Goal: Task Accomplishment & Management: Use online tool/utility

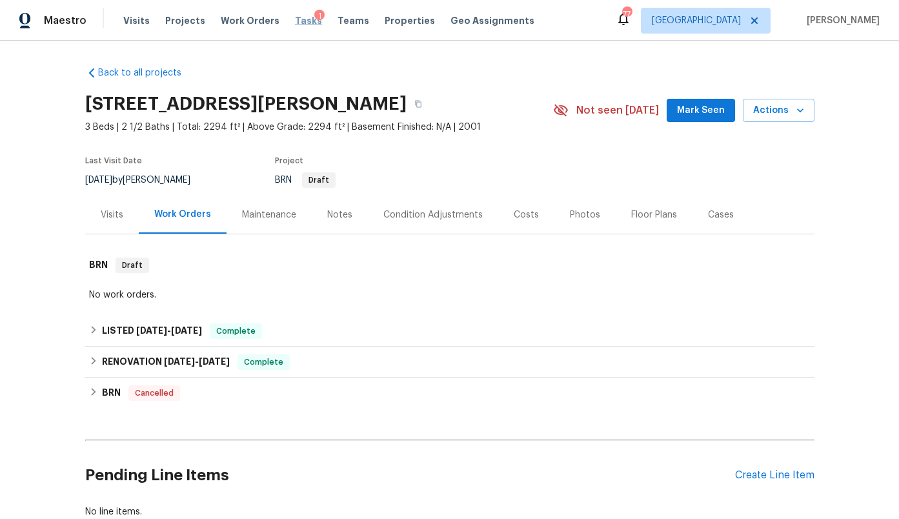
click at [300, 19] on span "Tasks" at bounding box center [308, 20] width 27 height 9
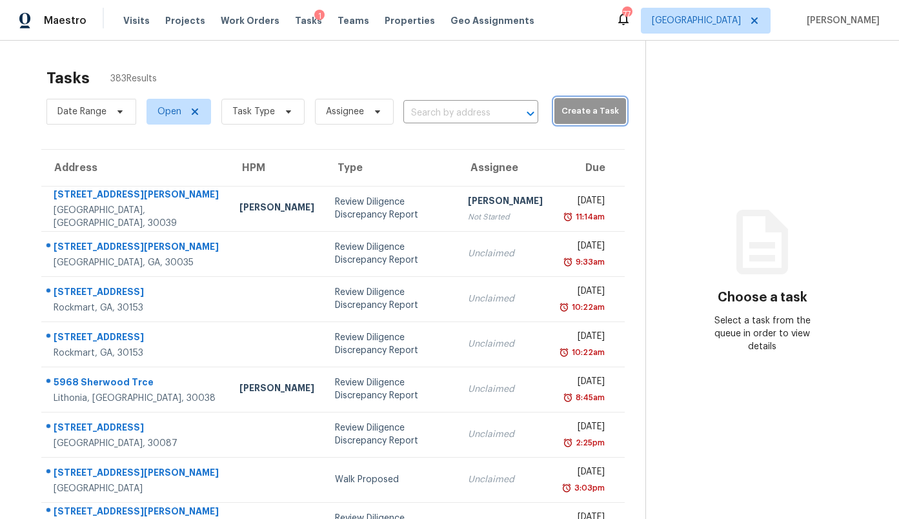
click at [578, 106] on span "Create a Task" at bounding box center [590, 111] width 59 height 15
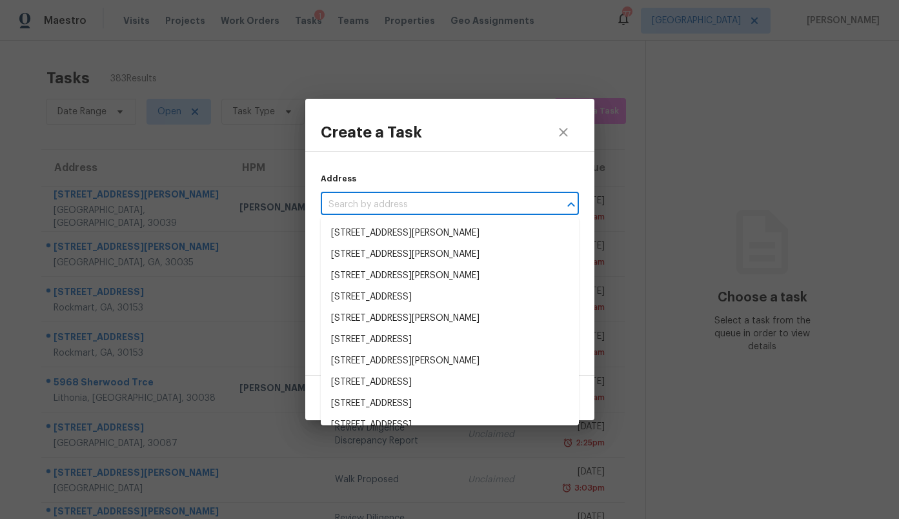
click at [426, 210] on input "text" at bounding box center [432, 205] width 222 height 20
paste input "2975 Brannan Rd, Snellville, GA 30039"
type input "2975 Brannan Rd, Snellville, GA 30039"
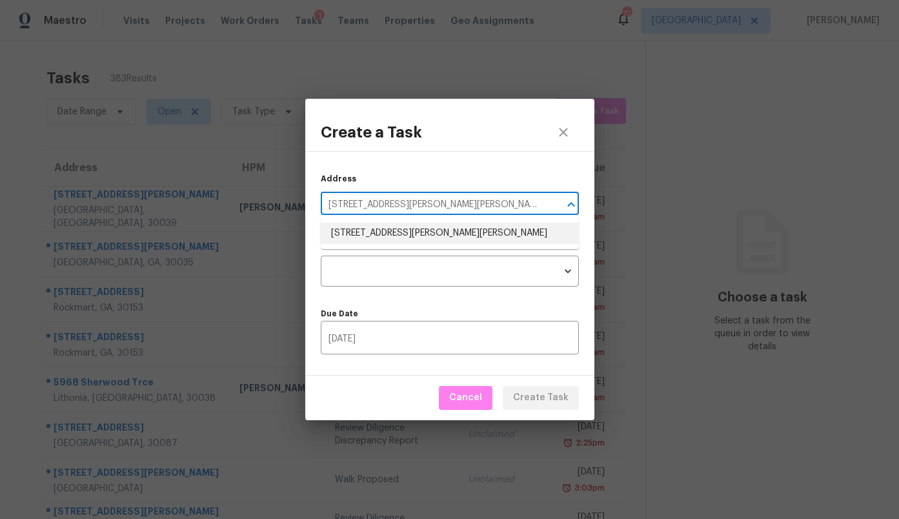
click at [408, 228] on li "2975 Brannan Rd, Snellville, GA 30039" at bounding box center [450, 233] width 258 height 21
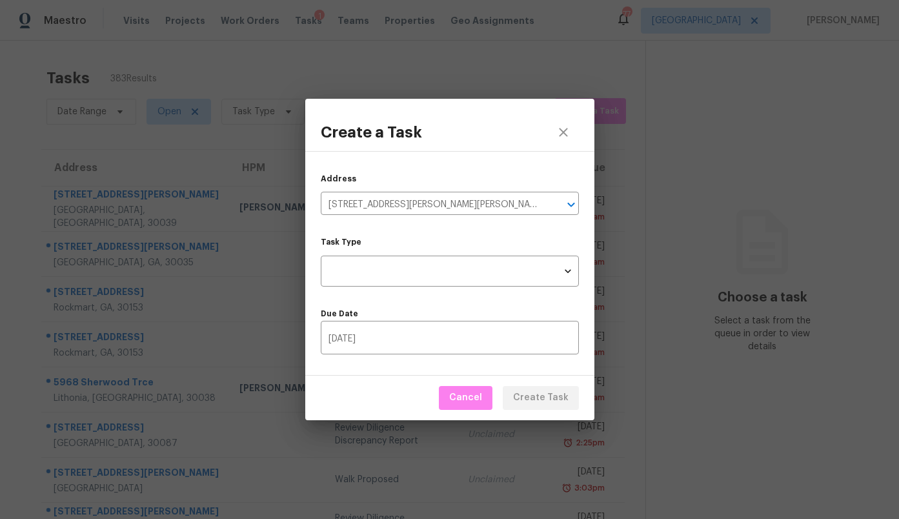
click at [404, 252] on div "Task Type ​ Task Type" at bounding box center [450, 262] width 258 height 49
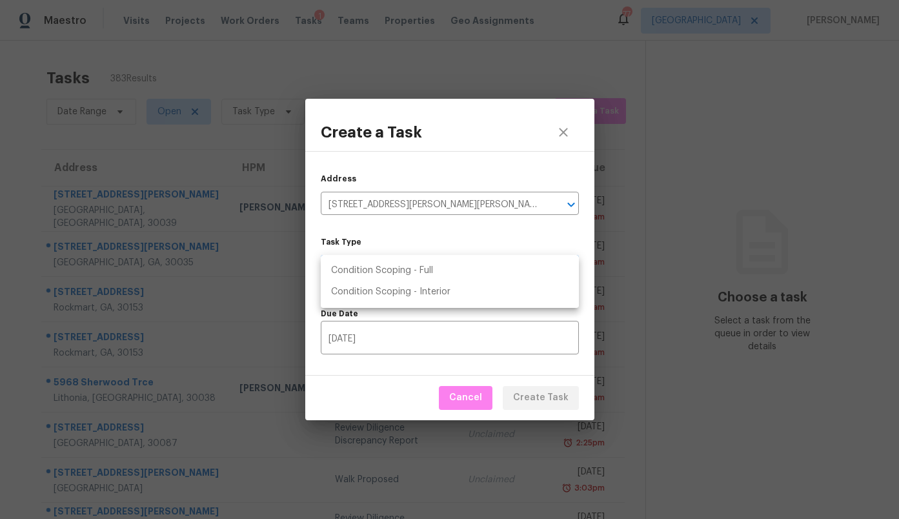
click at [401, 267] on body "Maestro Visits Projects Work Orders Tasks 1 Teams Properties Geo Assignments 77…" at bounding box center [449, 259] width 899 height 519
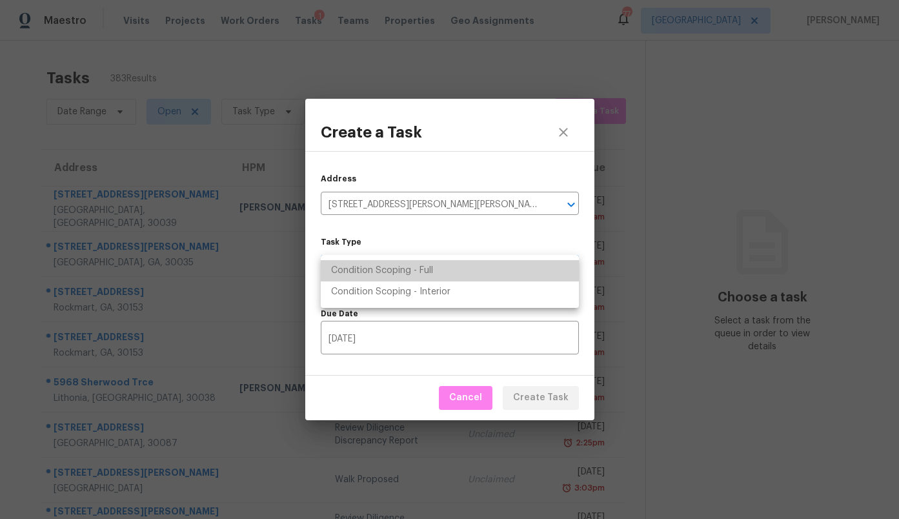
click at [401, 267] on li "Condition Scoping - Full" at bounding box center [450, 270] width 258 height 21
type input "virtual_full_assessment"
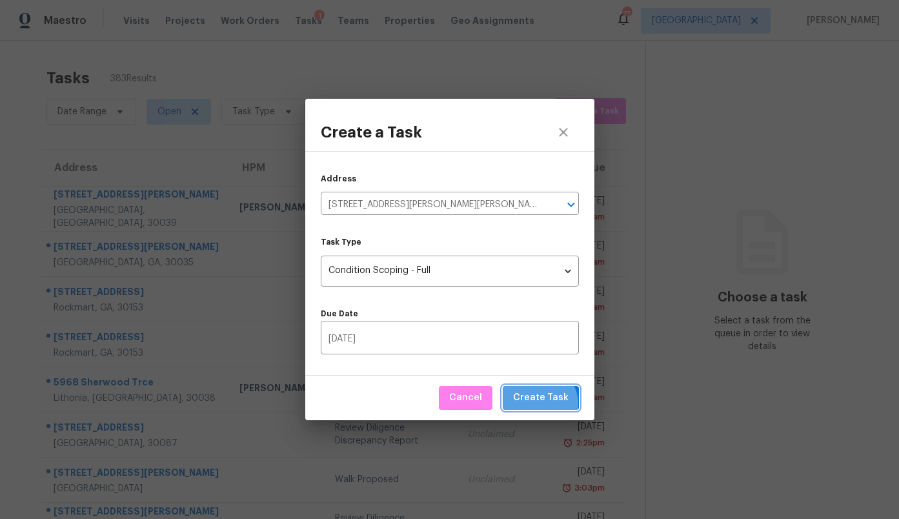
click at [544, 404] on span "Create Task" at bounding box center [541, 398] width 56 height 16
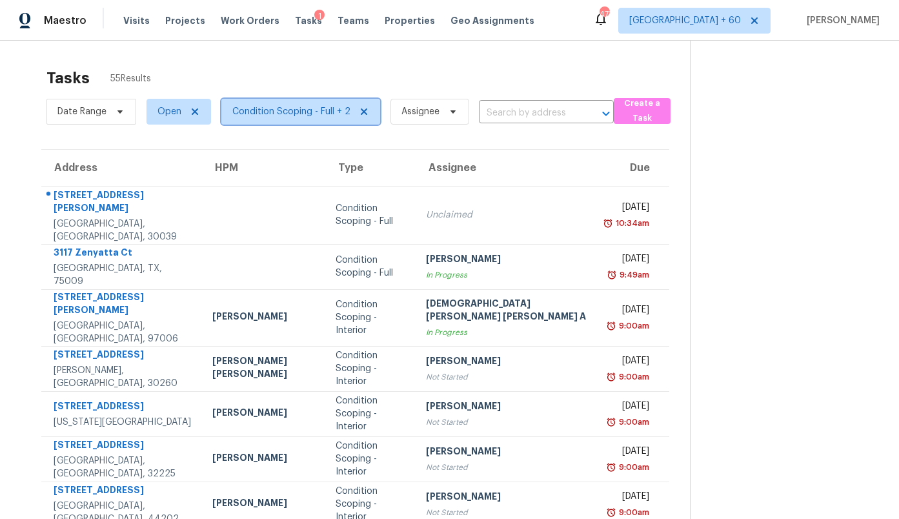
click at [260, 106] on span "Condition Scoping - Full + 2" at bounding box center [291, 111] width 118 height 13
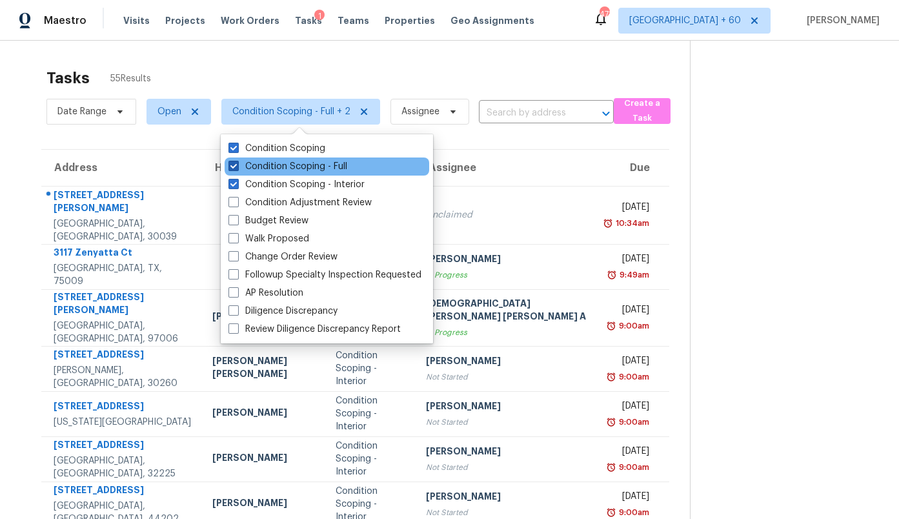
click at [276, 162] on label "Condition Scoping - Full" at bounding box center [288, 166] width 119 height 13
click at [237, 162] on input "Condition Scoping - Full" at bounding box center [233, 164] width 8 height 8
checkbox input "false"
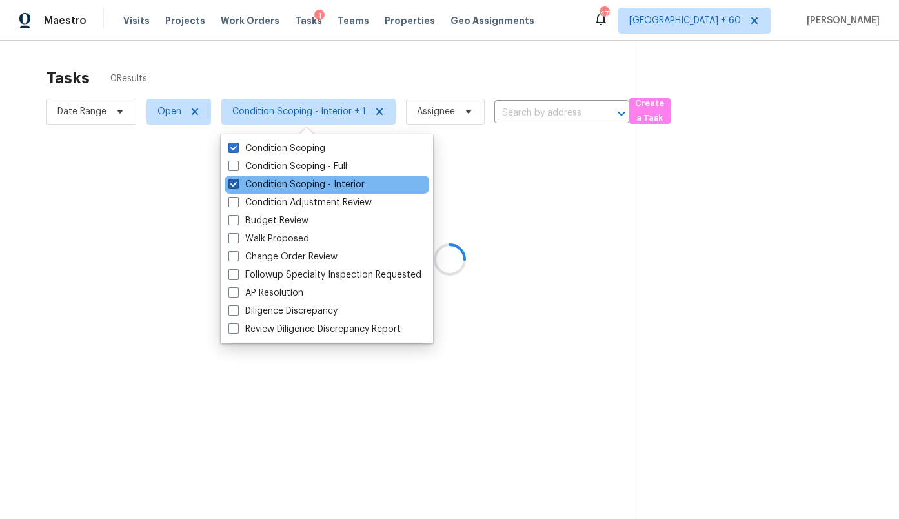
click at [276, 178] on label "Condition Scoping - Interior" at bounding box center [297, 184] width 136 height 13
click at [237, 178] on input "Condition Scoping - Interior" at bounding box center [233, 182] width 8 height 8
checkbox input "false"
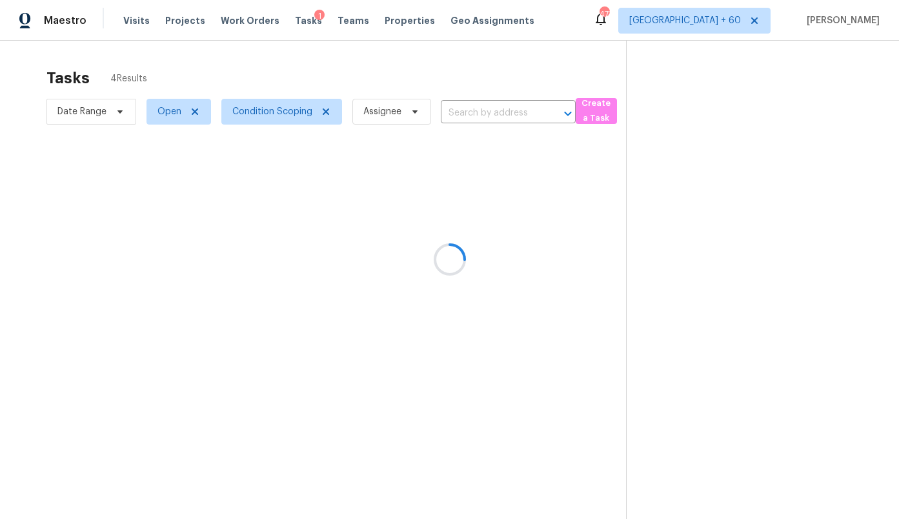
click at [236, 67] on div at bounding box center [449, 259] width 899 height 519
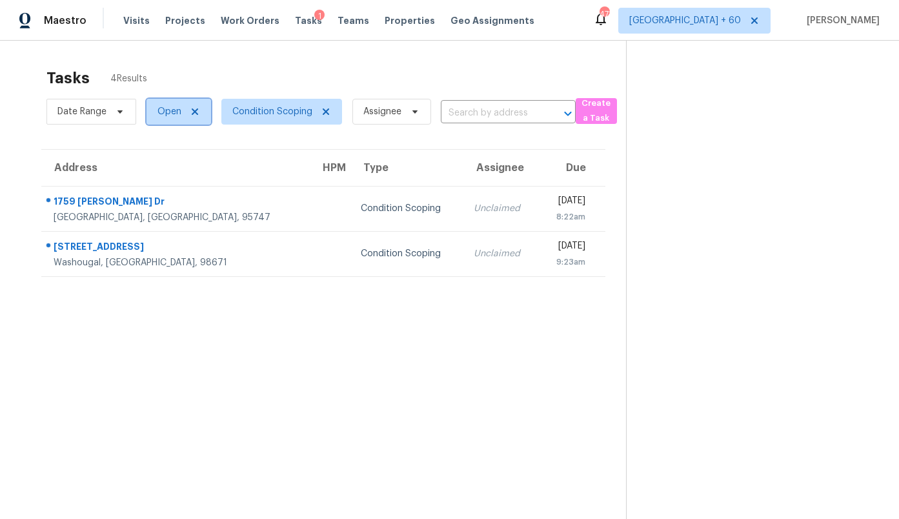
click at [174, 115] on span "Open" at bounding box center [170, 111] width 24 height 13
click at [178, 167] on label "Closed" at bounding box center [177, 166] width 46 height 13
click at [162, 167] on input "Closed" at bounding box center [158, 164] width 8 height 8
checkbox input "true"
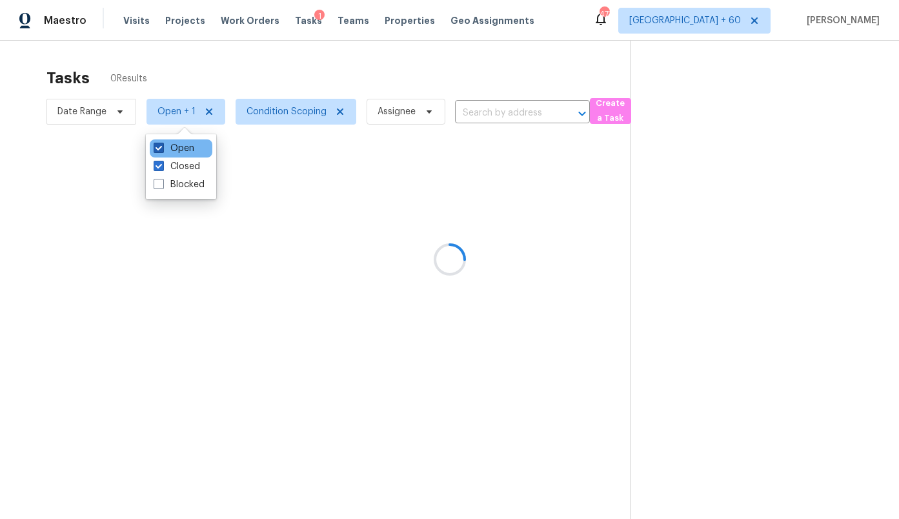
click at [178, 148] on label "Open" at bounding box center [174, 148] width 41 height 13
click at [162, 148] on input "Open" at bounding box center [158, 146] width 8 height 8
checkbox input "false"
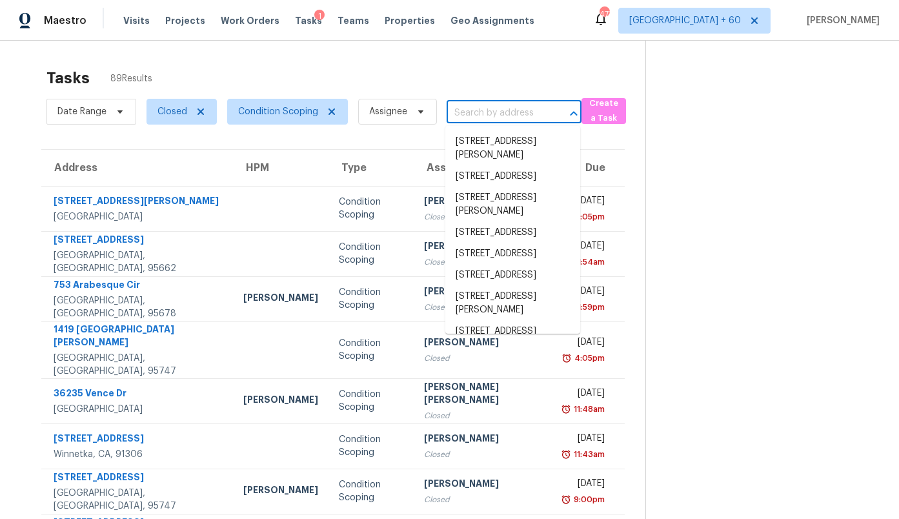
click at [477, 112] on input "text" at bounding box center [496, 113] width 99 height 20
paste input "[STREET_ADDRESS][PERSON_NAME]"
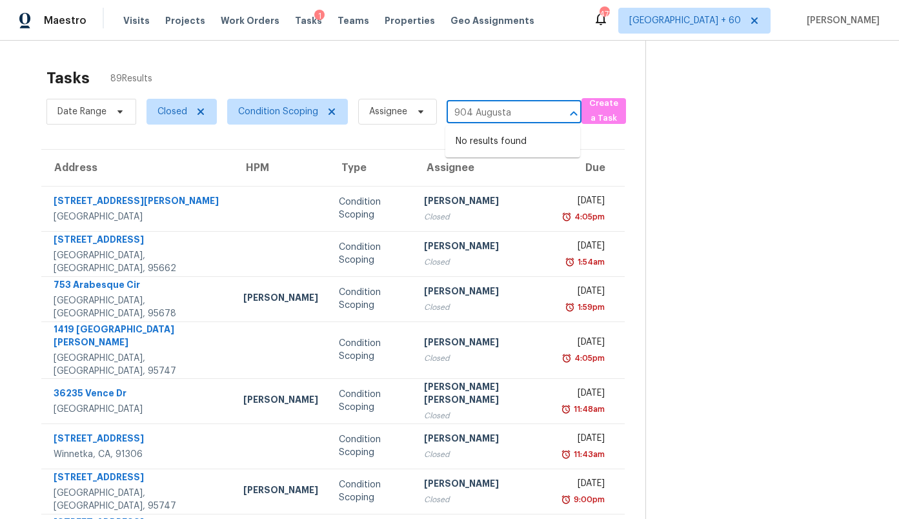
type input "904 Augusta"
click at [486, 71] on div "Tasks 89 Results" at bounding box center [345, 78] width 599 height 34
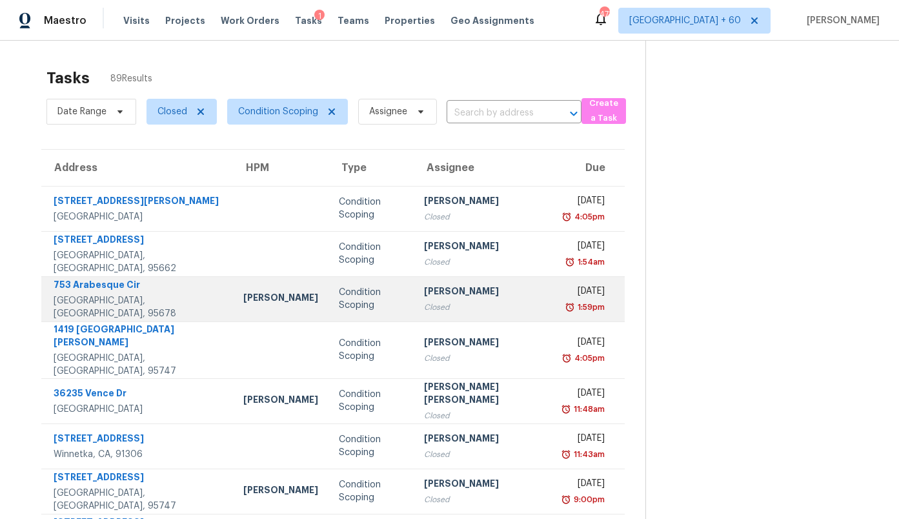
scroll to position [153, 0]
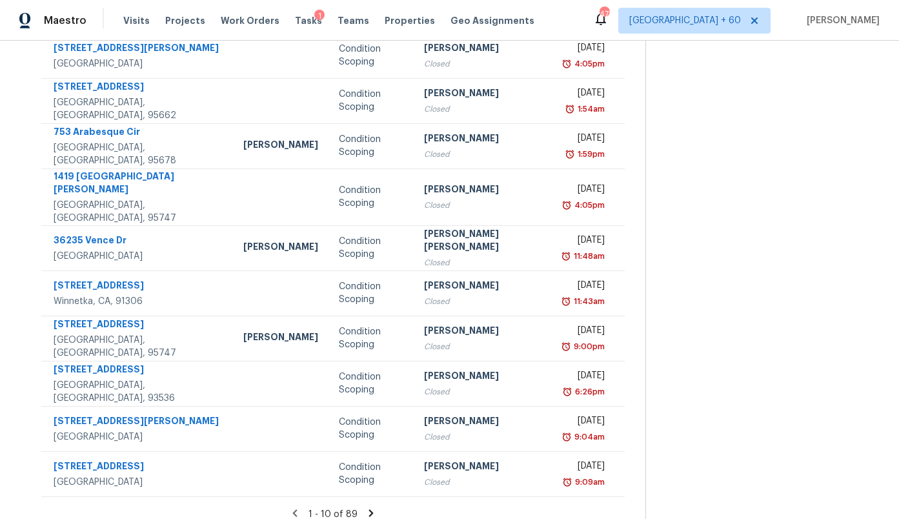
click at [365, 507] on icon at bounding box center [371, 513] width 12 height 12
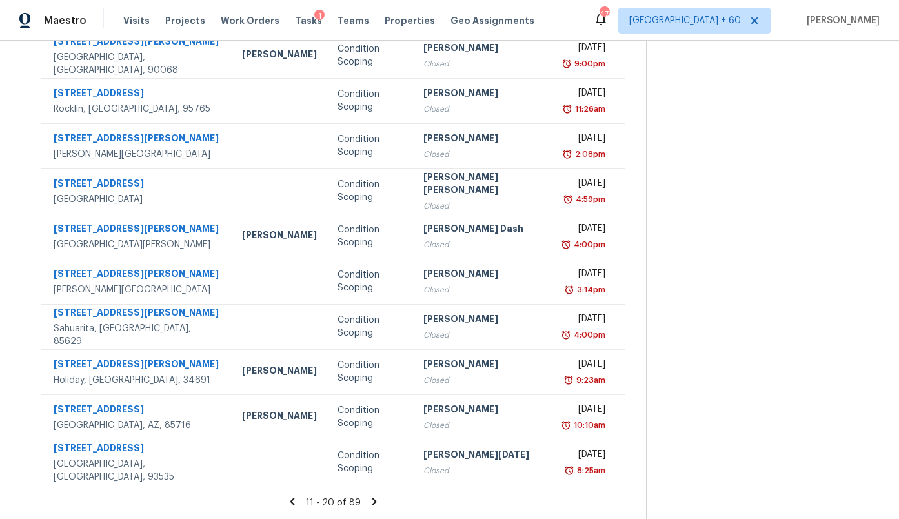
click at [373, 504] on icon at bounding box center [375, 501] width 5 height 7
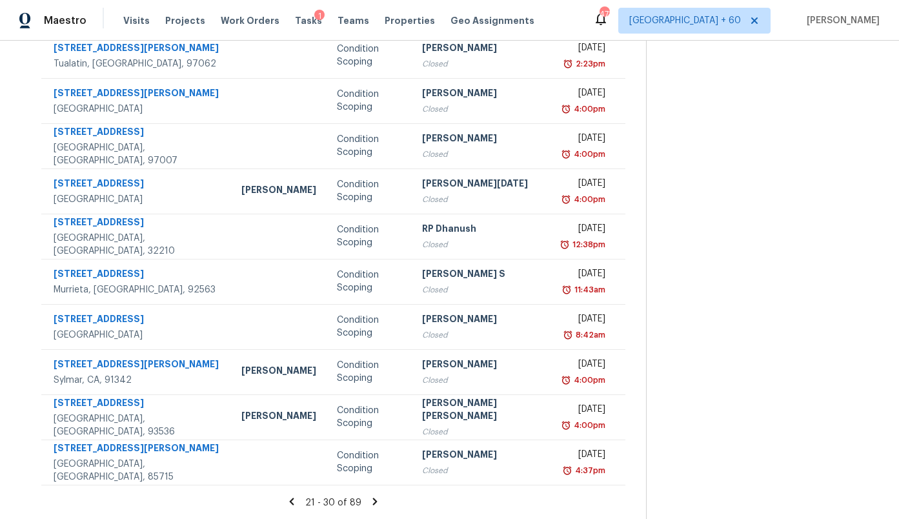
click at [373, 504] on icon at bounding box center [375, 501] width 5 height 7
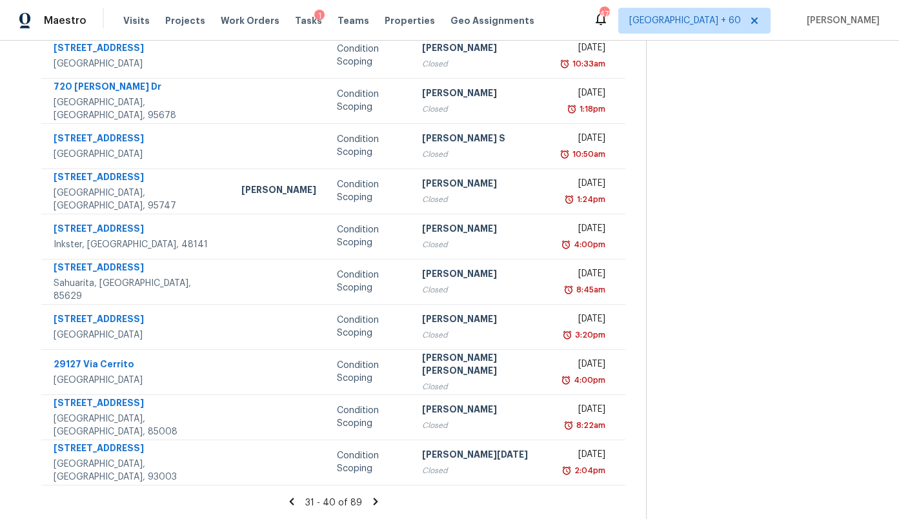
click at [373, 504] on icon at bounding box center [375, 501] width 5 height 7
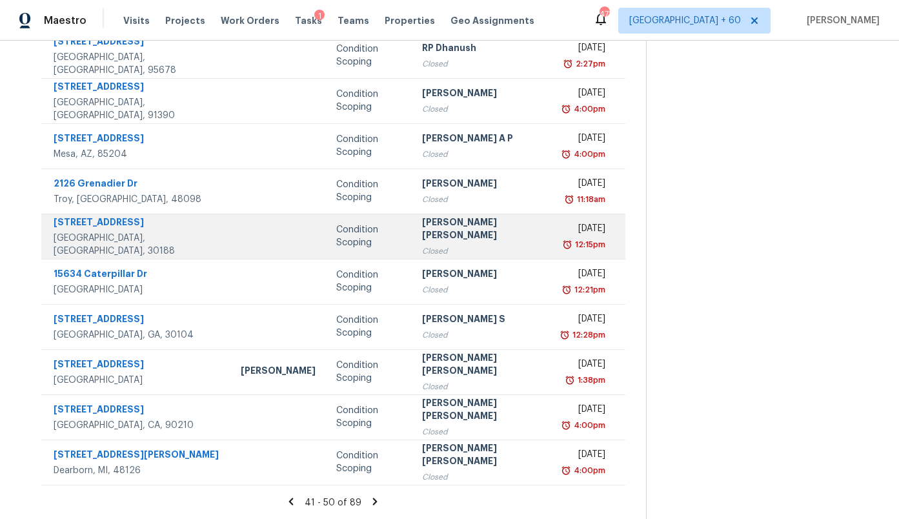
click at [336, 238] on div "Condition Scoping" at bounding box center [368, 236] width 65 height 26
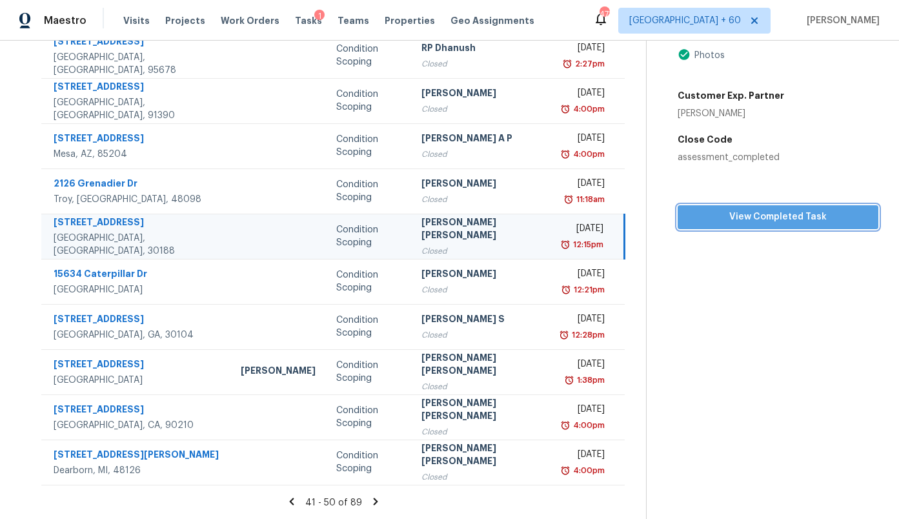
click at [740, 219] on span "View Completed Task" at bounding box center [778, 217] width 180 height 16
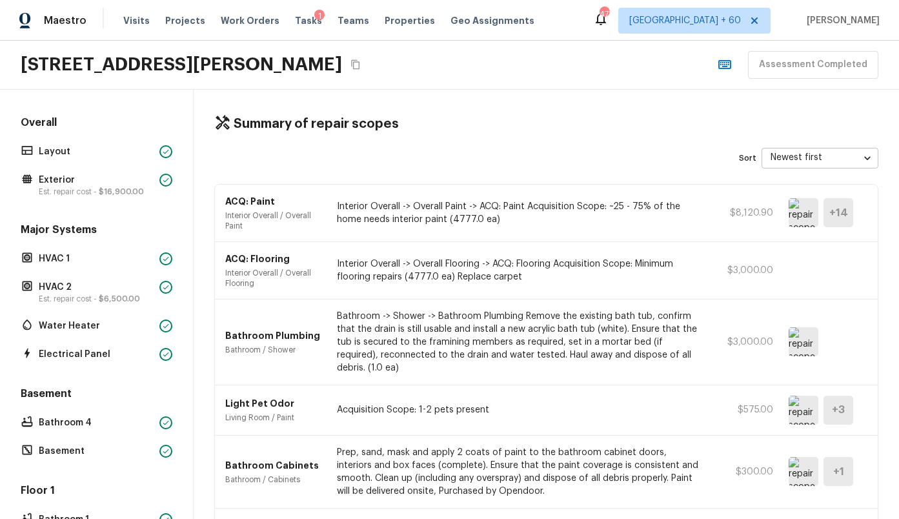
click at [804, 214] on img at bounding box center [804, 212] width 30 height 29
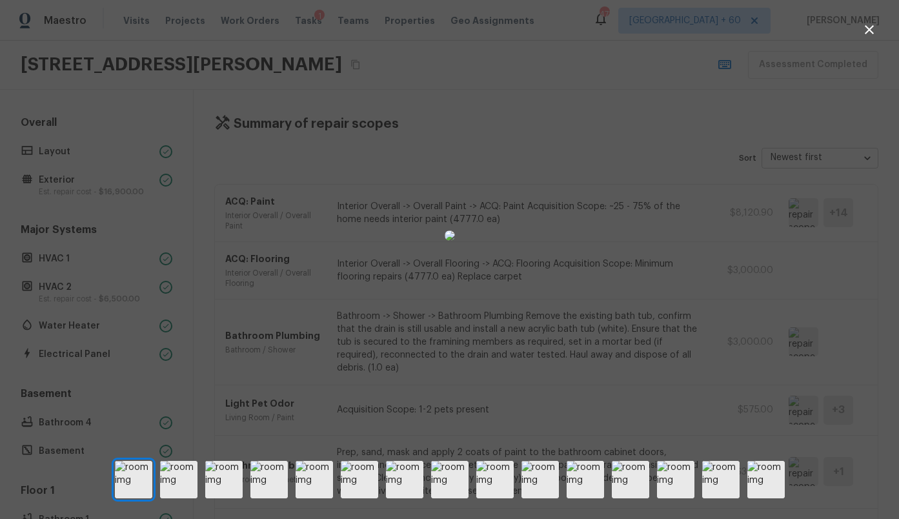
click at [455, 241] on img at bounding box center [450, 236] width 10 height 10
click at [871, 37] on icon "button" at bounding box center [869, 29] width 15 height 15
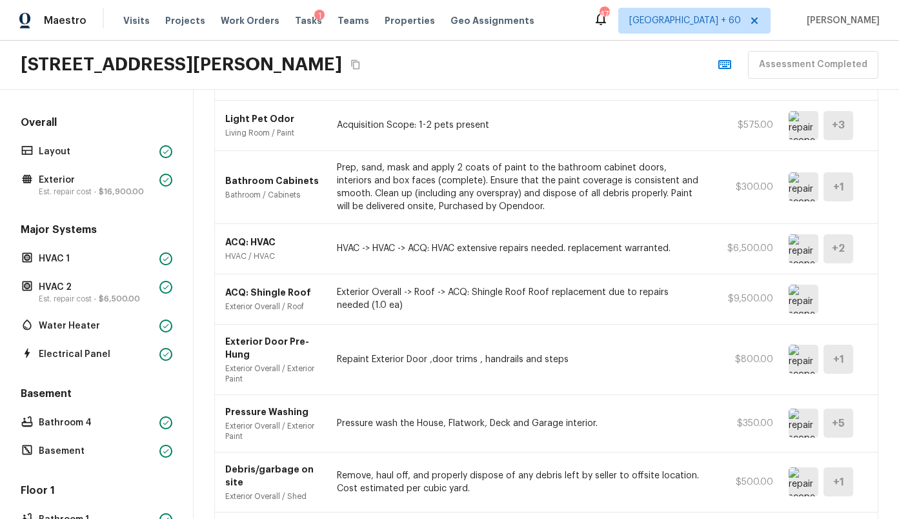
scroll to position [287, 0]
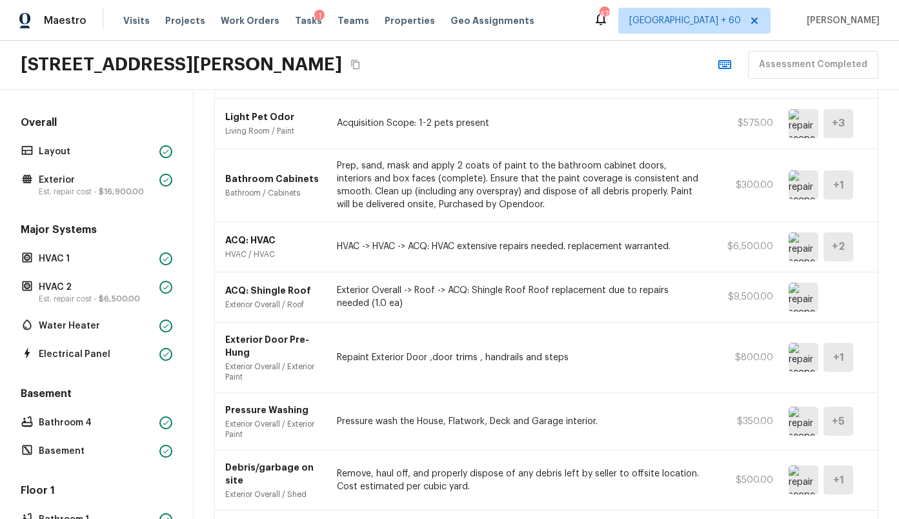
click at [799, 250] on img at bounding box center [804, 246] width 30 height 29
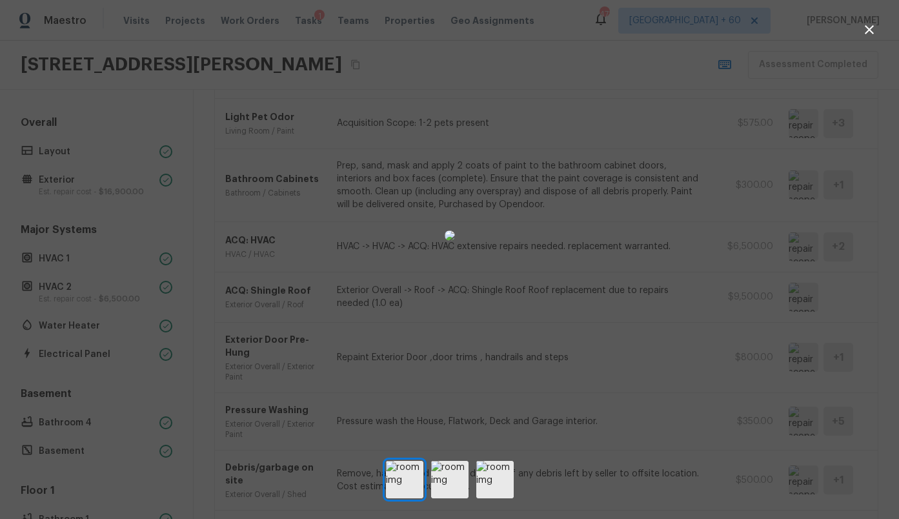
click at [875, 27] on icon "button" at bounding box center [869, 29] width 15 height 15
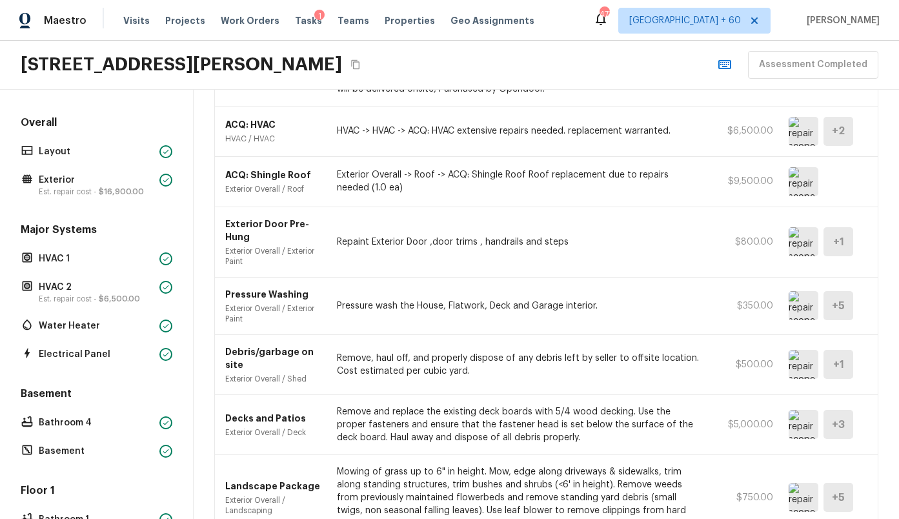
scroll to position [396, 0]
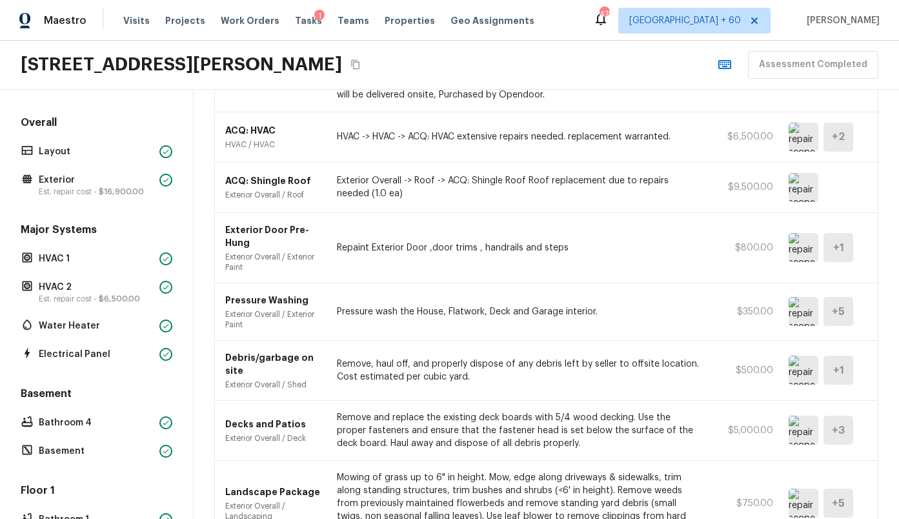
click at [801, 190] on img at bounding box center [804, 187] width 30 height 29
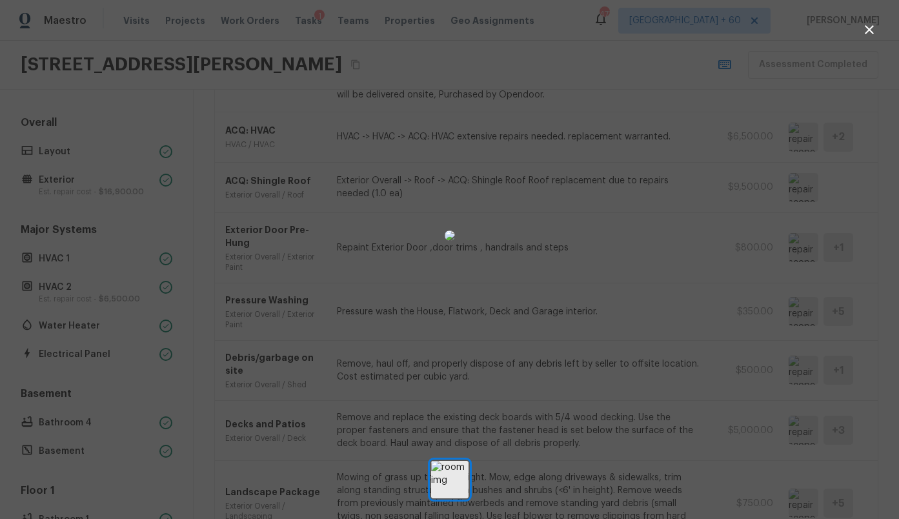
click at [738, 161] on div at bounding box center [449, 236] width 899 height 430
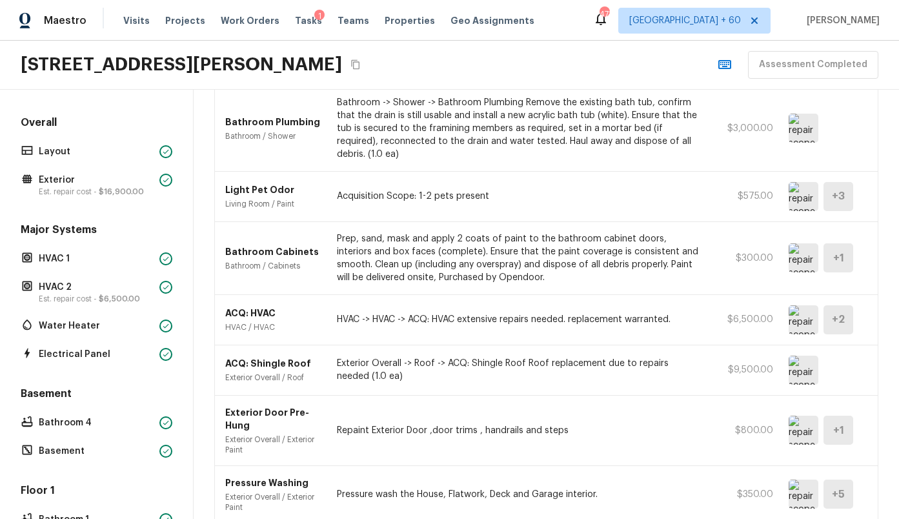
scroll to position [219, 0]
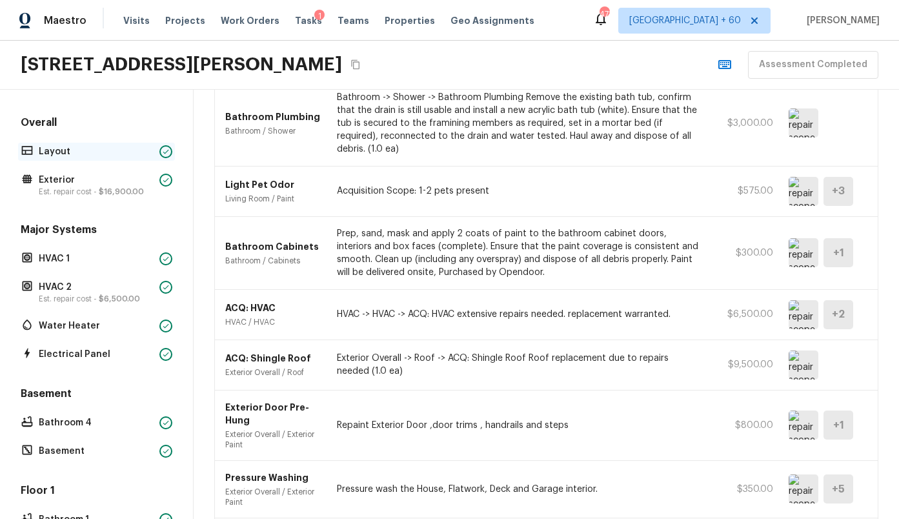
click at [92, 149] on p "Layout" at bounding box center [97, 151] width 116 height 13
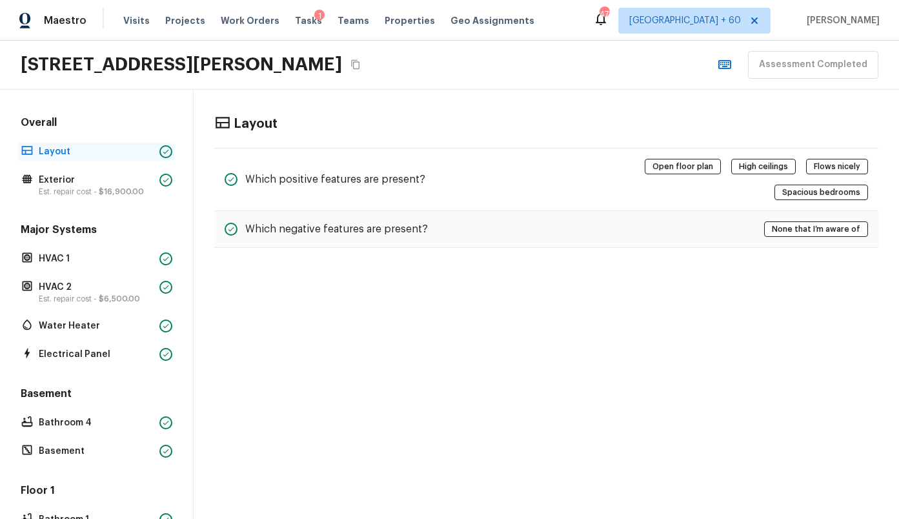
scroll to position [0, 0]
click at [94, 177] on p "Exterior" at bounding box center [97, 180] width 116 height 13
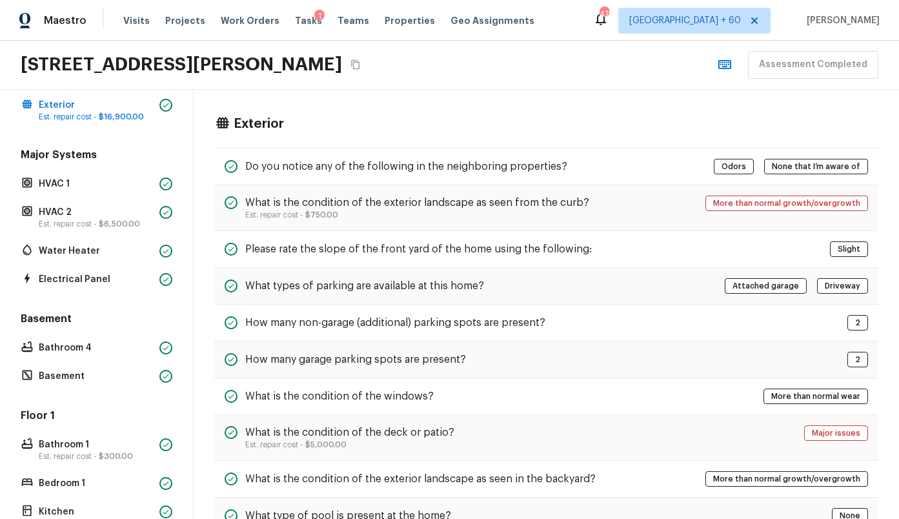
scroll to position [76, 0]
click at [88, 192] on div "Major Systems HVAC 1 HVAC 2 Est. repair cost - $6,500.00 Water Heater Electrica…" at bounding box center [96, 217] width 157 height 141
click at [80, 185] on p "HVAC 1" at bounding box center [97, 182] width 116 height 13
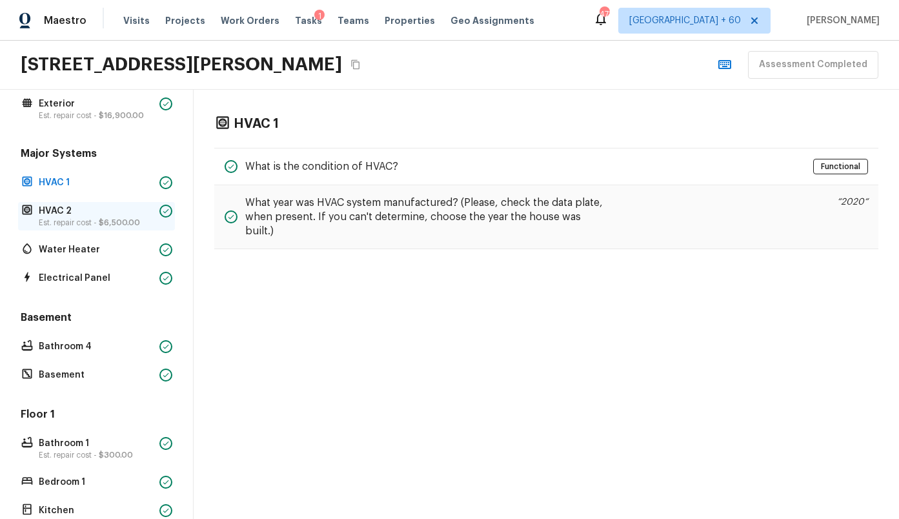
click at [81, 210] on p "HVAC 2" at bounding box center [97, 211] width 116 height 13
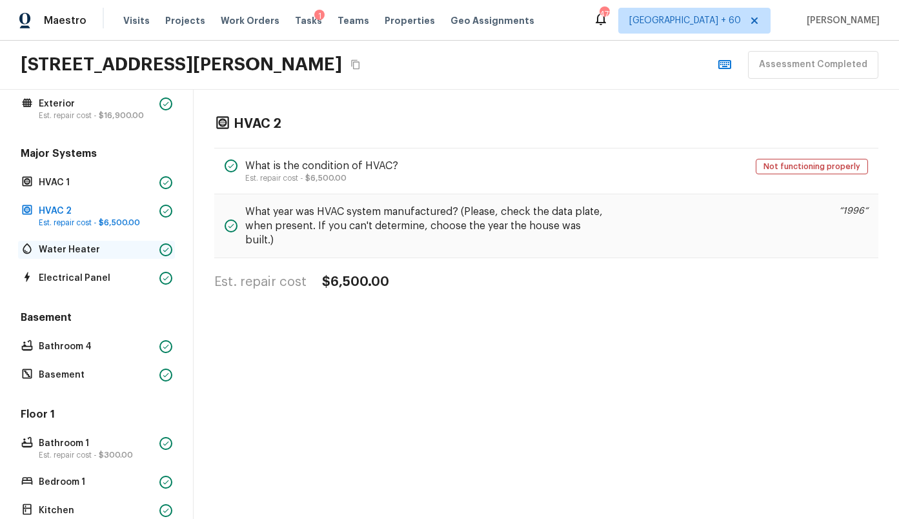
click at [81, 250] on p "Water Heater" at bounding box center [97, 249] width 116 height 13
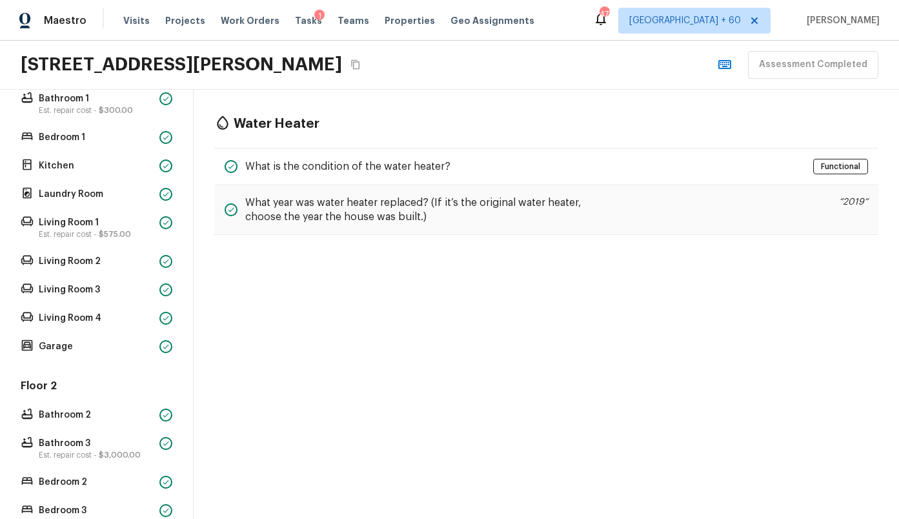
scroll to position [425, 0]
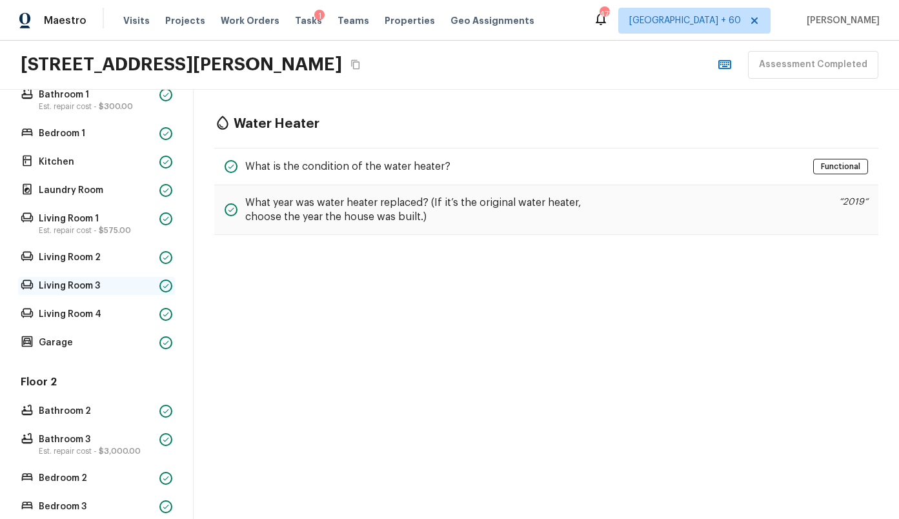
click at [77, 293] on div "Living Room 3" at bounding box center [96, 286] width 157 height 18
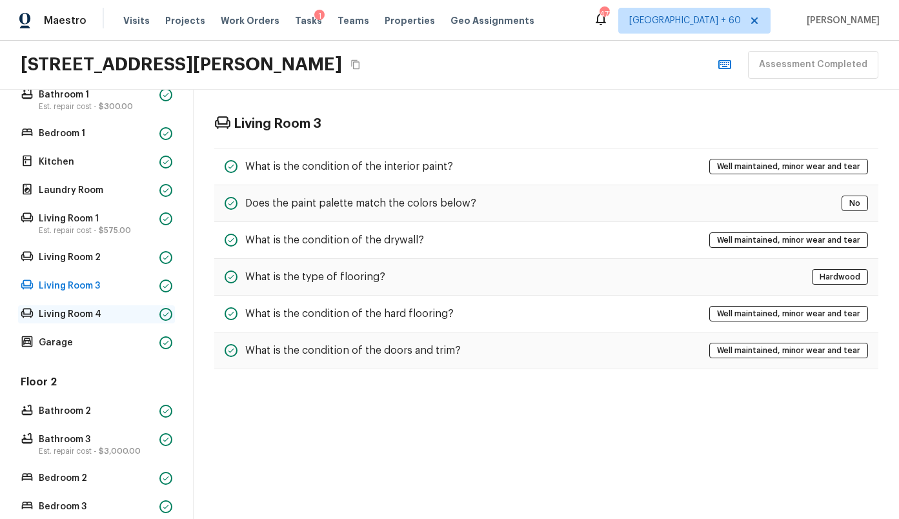
click at [79, 308] on p "Living Room 4" at bounding box center [97, 314] width 116 height 13
click at [71, 332] on div "Floor 1 Bathroom 1 Est. repair cost - $300.00 Bedroom 1 Kitchen Laundry Room Li…" at bounding box center [96, 205] width 157 height 293
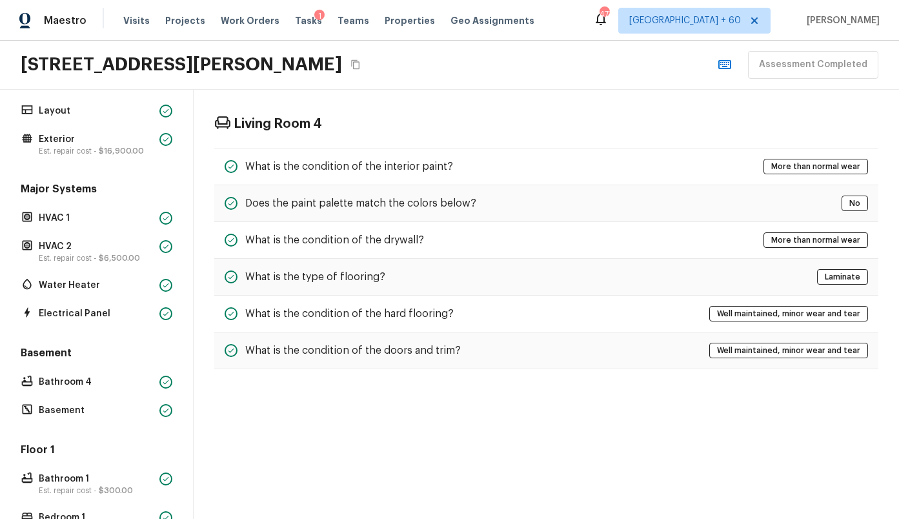
scroll to position [0, 0]
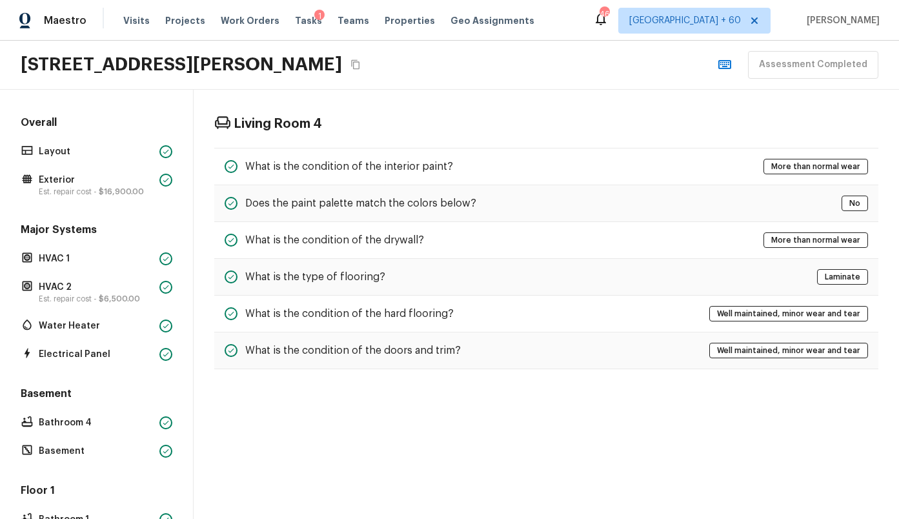
click at [361, 67] on icon "Copy Address" at bounding box center [356, 64] width 10 height 10
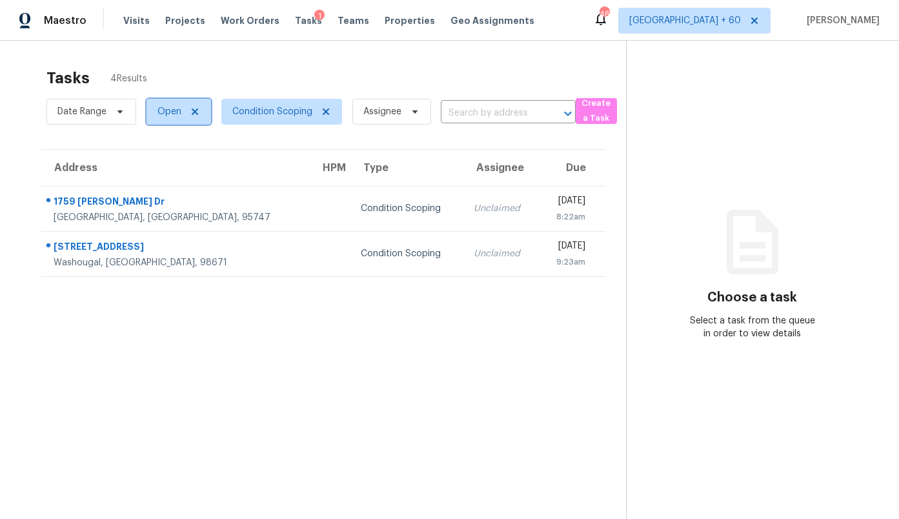
click at [163, 115] on span "Open" at bounding box center [170, 111] width 24 height 13
click at [185, 178] on label "Blocked" at bounding box center [179, 184] width 51 height 13
click at [162, 178] on input "Blocked" at bounding box center [158, 182] width 8 height 8
checkbox input "true"
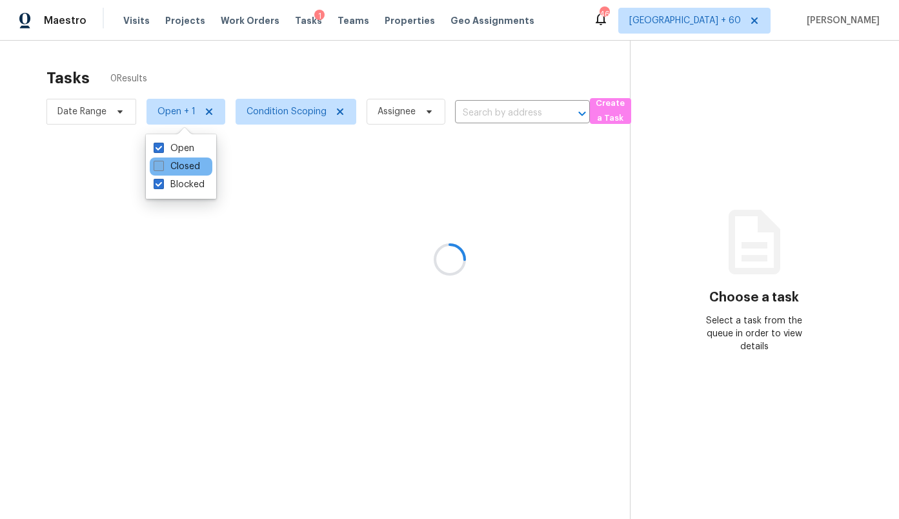
click at [181, 167] on label "Closed" at bounding box center [177, 166] width 46 height 13
click at [162, 167] on input "Closed" at bounding box center [158, 164] width 8 height 8
checkbox input "true"
click at [180, 184] on label "Blocked" at bounding box center [179, 184] width 51 height 13
click at [162, 184] on input "Blocked" at bounding box center [158, 182] width 8 height 8
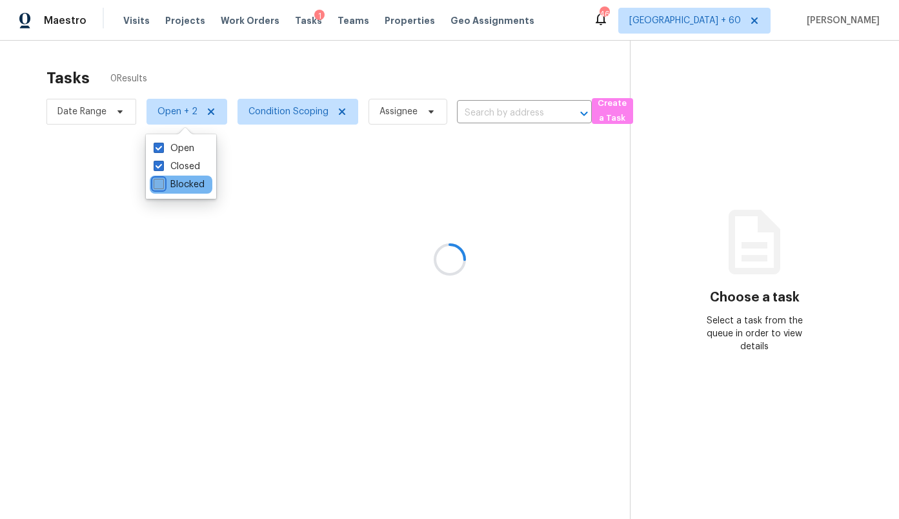
checkbox input "false"
click at [178, 149] on label "Open" at bounding box center [174, 148] width 41 height 13
click at [162, 149] on input "Open" at bounding box center [158, 146] width 8 height 8
checkbox input "false"
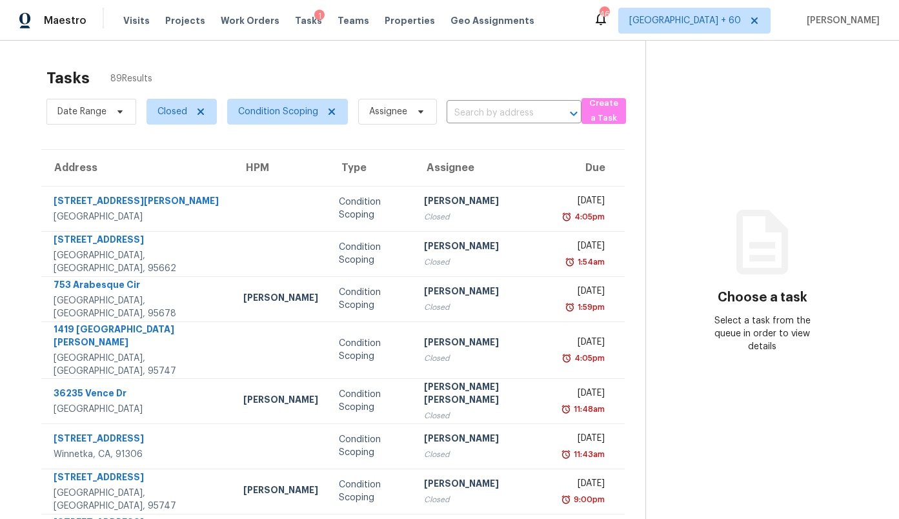
click at [249, 128] on section "Tasks 89 Results Date Range Closed Condition Scoping Assignee ​ Create a Task A…" at bounding box center [333, 372] width 625 height 623
click at [94, 113] on span "Date Range" at bounding box center [81, 111] width 49 height 13
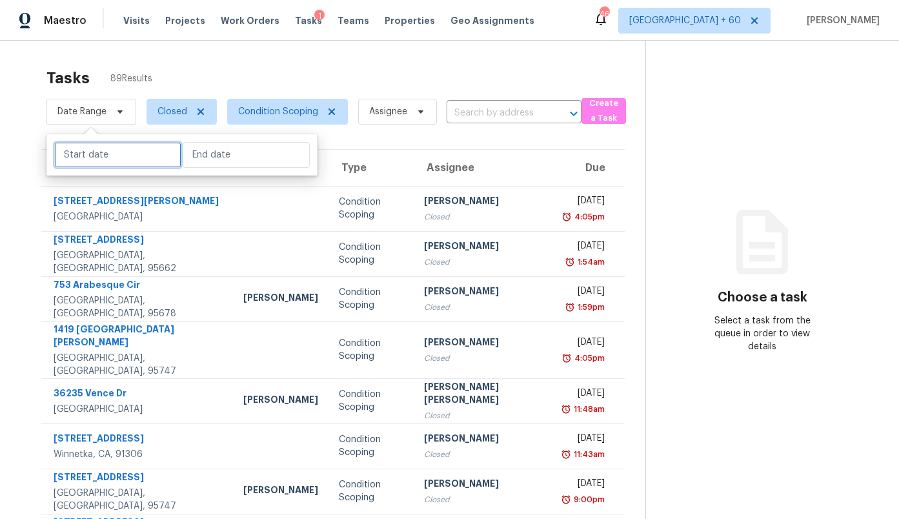
select select "8"
select select "2025"
select select "9"
select select "2025"
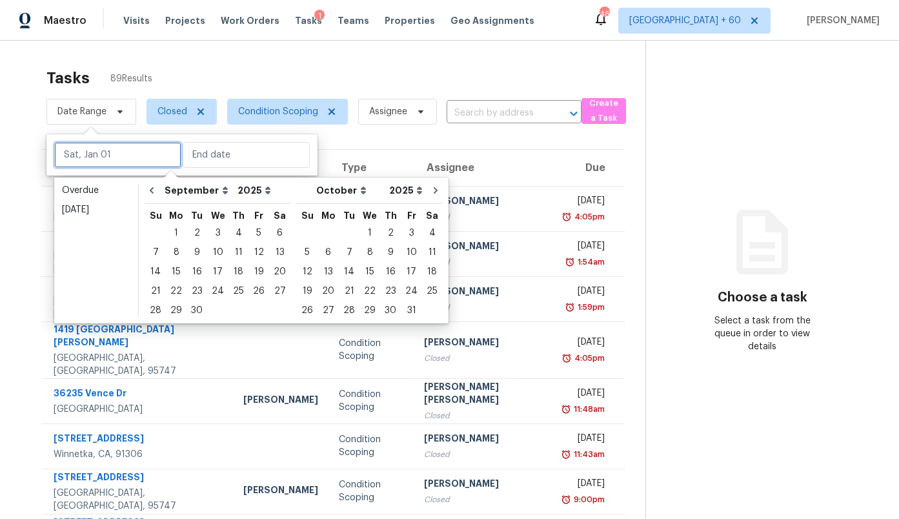
click at [94, 165] on input "text" at bounding box center [117, 155] width 127 height 26
click at [183, 269] on div "15" at bounding box center [176, 272] width 21 height 18
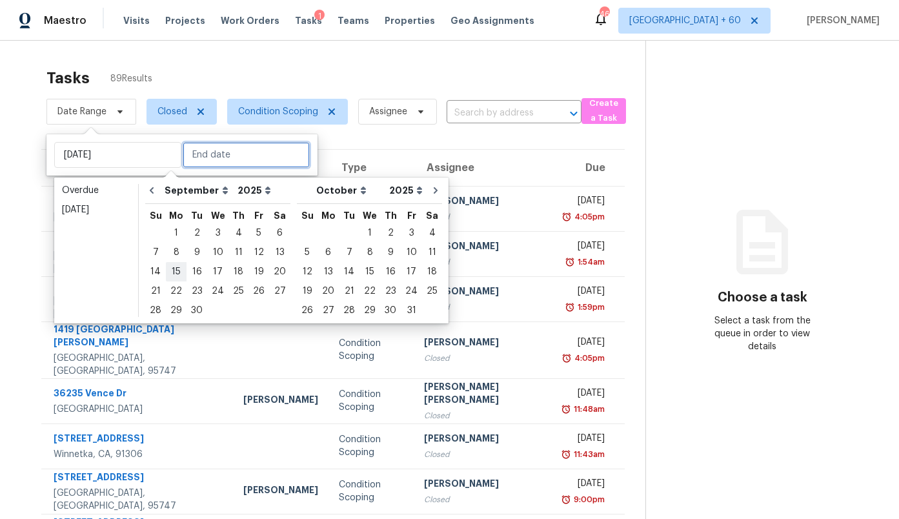
type input "[DATE]"
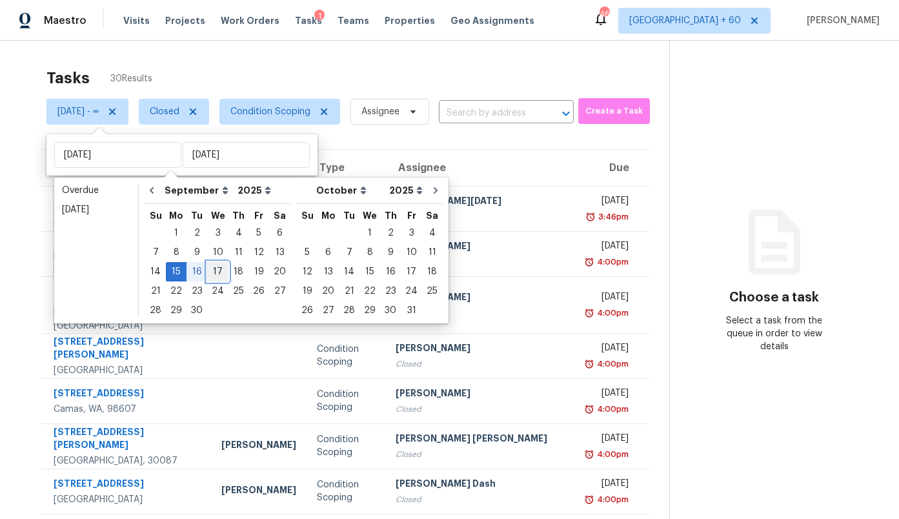
click at [219, 270] on div "17" at bounding box center [217, 272] width 21 height 18
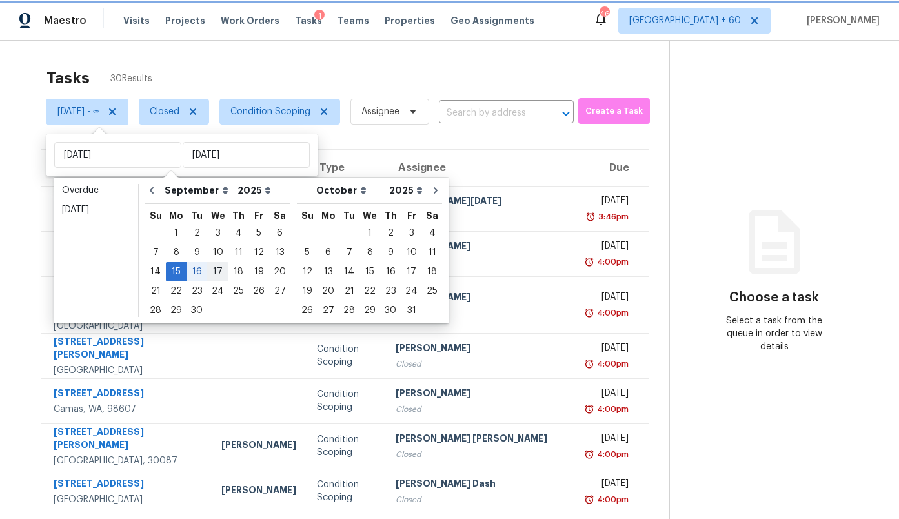
type input "[DATE]"
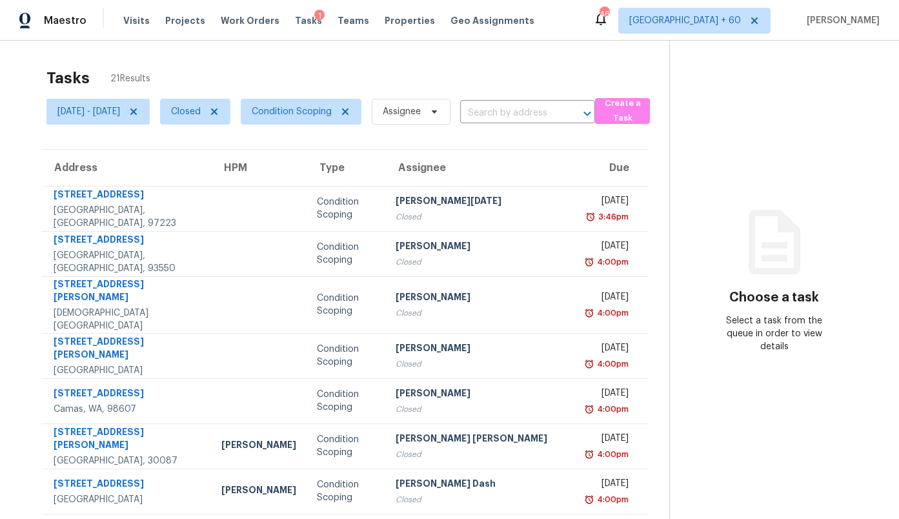
click at [26, 250] on div "Address HPM Type Assignee Due [STREET_ADDRESS] Condition Scoping [GEOGRAPHIC_DA…" at bounding box center [345, 405] width 649 height 513
